Goal: Transaction & Acquisition: Book appointment/travel/reservation

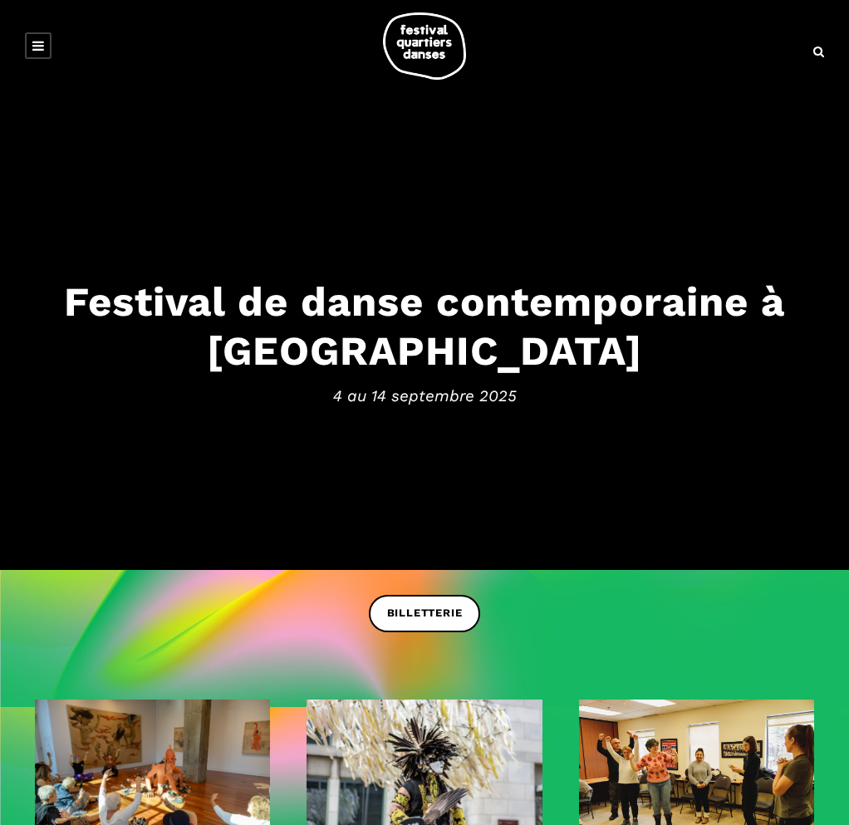
click at [37, 47] on icon at bounding box center [38, 45] width 12 height 13
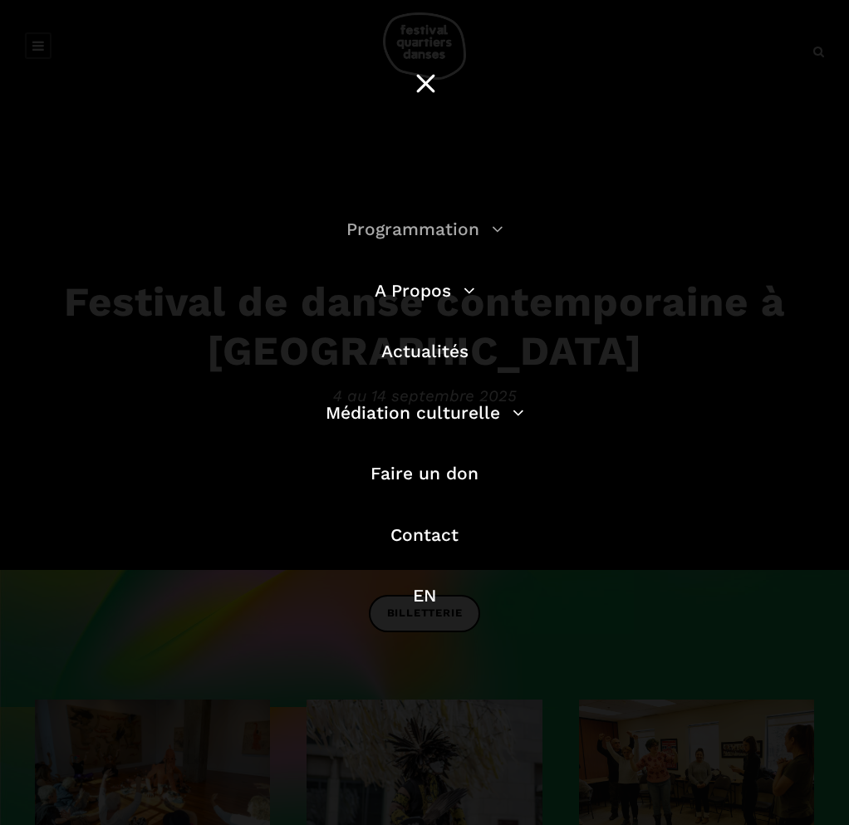
click at [437, 224] on link "Programmation" at bounding box center [425, 229] width 157 height 21
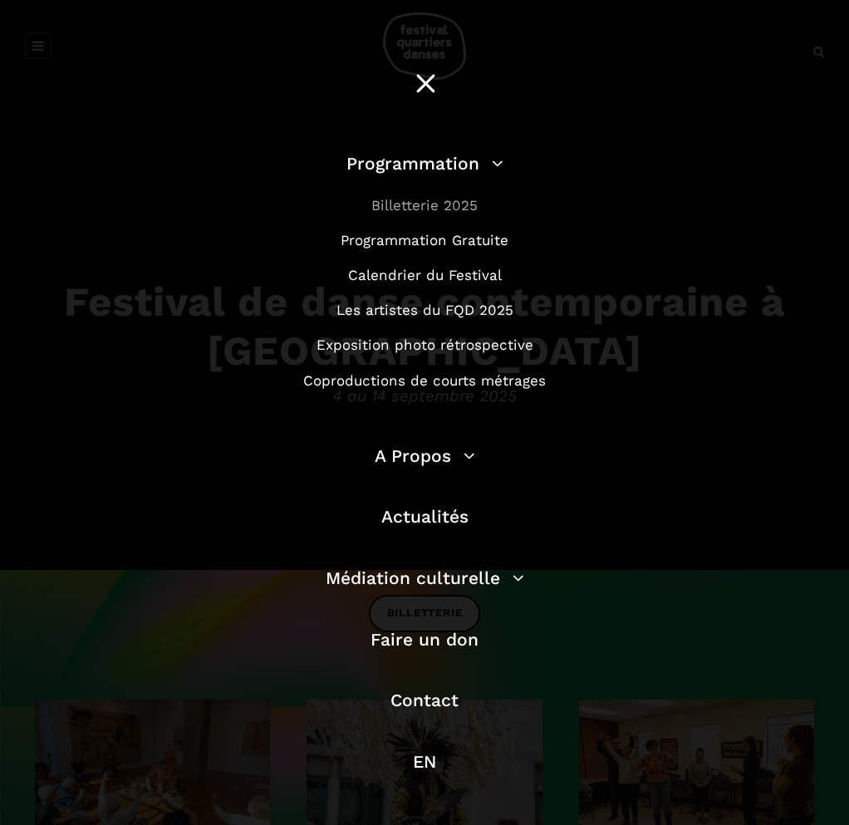
click at [455, 207] on link "Billetterie 2025" at bounding box center [425, 205] width 106 height 17
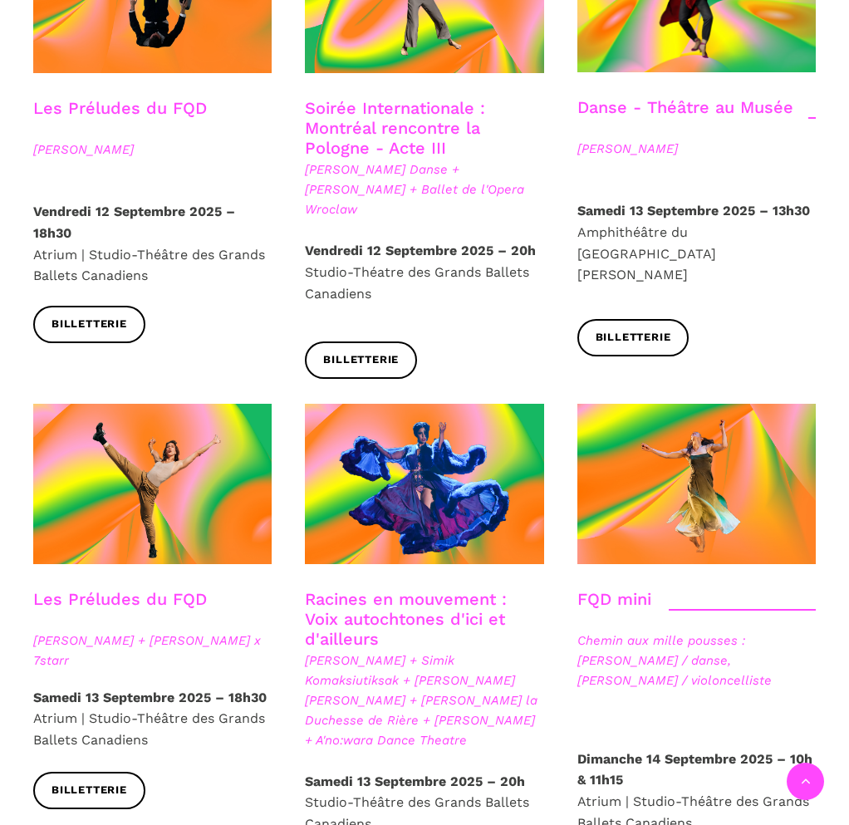
scroll to position [2055, 0]
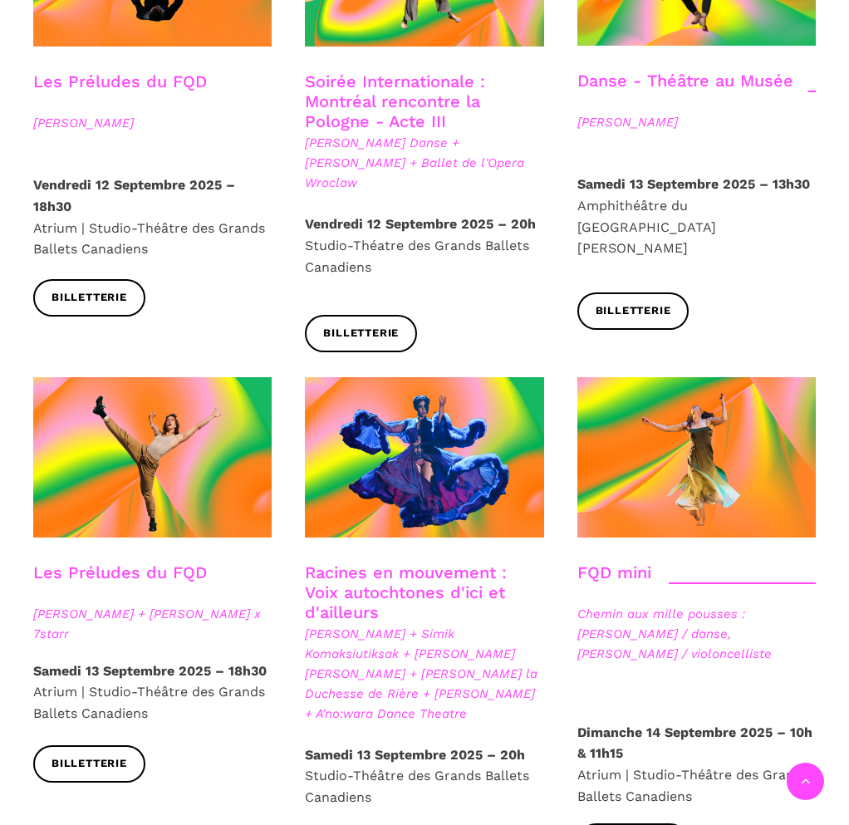
click at [173, 604] on span "Daniela Jezerinac + Charles Brecard x 7starr" at bounding box center [152, 624] width 239 height 40
click at [168, 604] on span "Daniela Jezerinac + Charles Brecard x 7starr" at bounding box center [152, 624] width 239 height 40
click at [165, 563] on link "Les Préludes du FQD" at bounding box center [120, 573] width 174 height 20
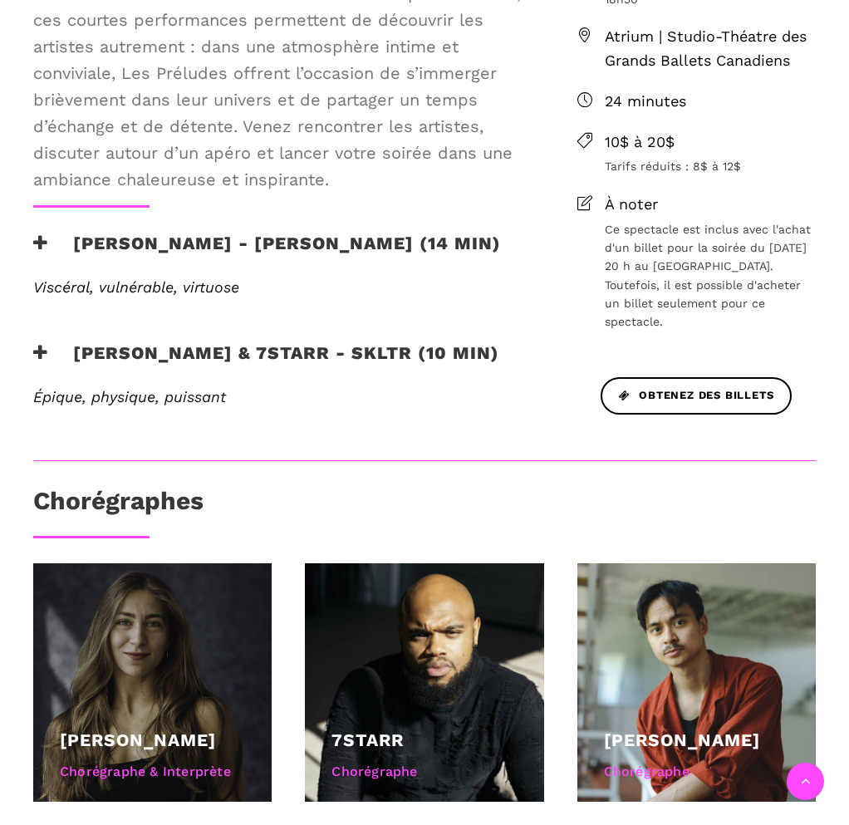
scroll to position [696, 0]
